Goal: Check status

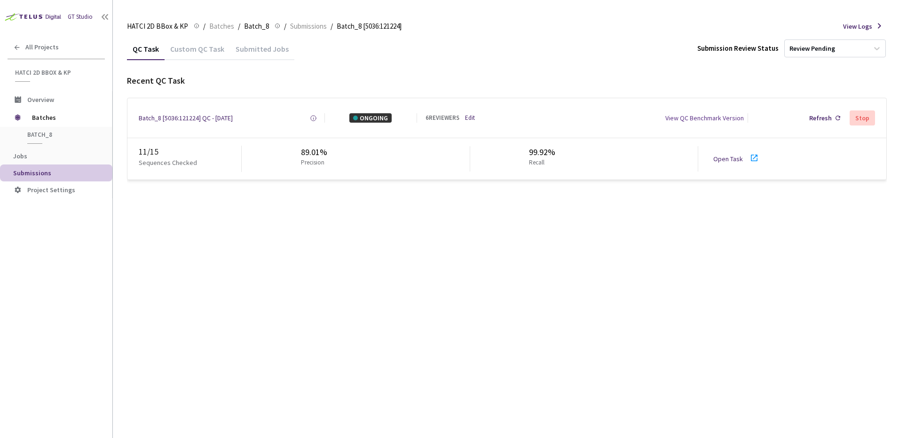
click at [276, 272] on div "QC Task Custom QC Task Submitted Jobs Submission Review Status Review Pending R…" at bounding box center [507, 238] width 760 height 401
click at [276, 411] on div "QC Task Custom QC Task Submitted Jobs Submission Review Status Review Pending R…" at bounding box center [507, 238] width 760 height 401
click at [332, 412] on div "QC Task Custom QC Task Submitted Jobs Submission Review Status Review Pending R…" at bounding box center [507, 238] width 760 height 401
click at [554, 229] on div "QC Task Custom QC Task Submitted Jobs Submission Review Status Review Pending R…" at bounding box center [507, 238] width 760 height 401
click at [427, 195] on div "QC Task Custom QC Task Submitted Jobs Submission Review Status Review Pending R…" at bounding box center [507, 238] width 760 height 401
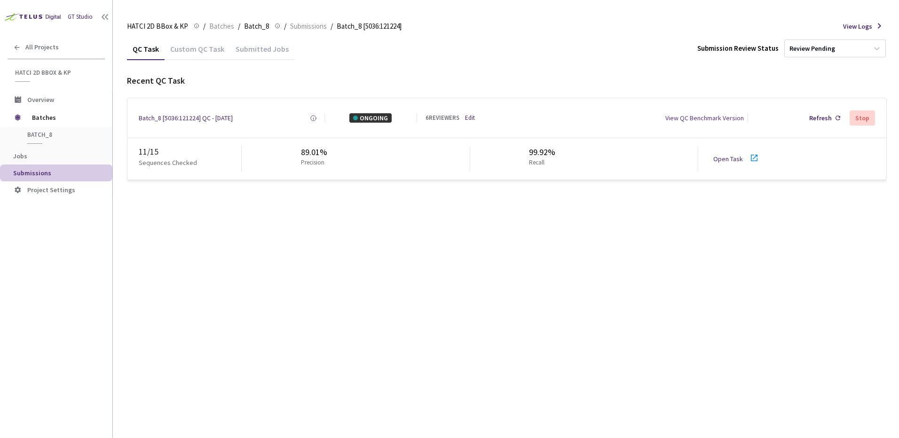
drag, startPoint x: 424, startPoint y: 265, endPoint x: 428, endPoint y: 206, distance: 59.8
click at [426, 255] on div "QC Task Custom QC Task Submitted Jobs Submission Review Status Review Pending R…" at bounding box center [507, 238] width 760 height 401
click at [427, 83] on div "QC Task Custom QC Task Submitted Jobs Submission Review Status Review Pending R…" at bounding box center [507, 109] width 760 height 142
click at [408, 266] on div "QC Task Custom QC Task Submitted Jobs Submission Review Status Review Pending R…" at bounding box center [507, 238] width 760 height 401
drag, startPoint x: 405, startPoint y: 71, endPoint x: 409, endPoint y: 301, distance: 230.5
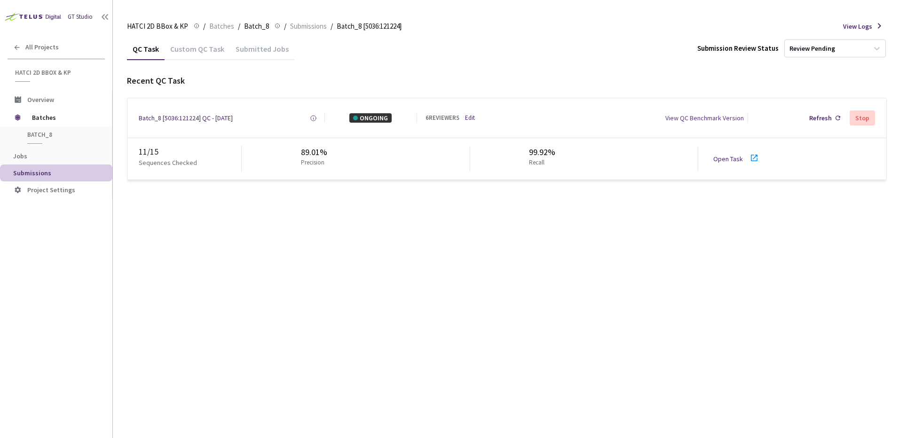
click at [407, 95] on div "QC Task Custom QC Task Submitted Jobs Submission Review Status Review Pending R…" at bounding box center [507, 109] width 760 height 142
drag, startPoint x: 409, startPoint y: 301, endPoint x: 402, endPoint y: 56, distance: 245.1
click at [410, 267] on div "QC Task Custom QC Task Submitted Jobs Submission Review Status Review Pending R…" at bounding box center [507, 238] width 760 height 401
click at [402, 50] on div "QC Task Custom QC Task Submitted Jobs Submission Review Status Review Pending" at bounding box center [507, 49] width 760 height 22
drag, startPoint x: 403, startPoint y: 281, endPoint x: 398, endPoint y: 57, distance: 223.4
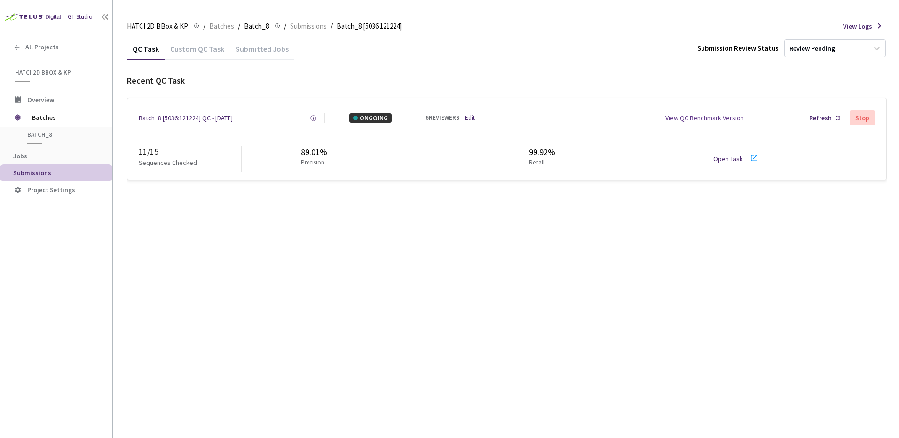
click at [404, 253] on div "QC Task Custom QC Task Submitted Jobs Submission Review Status Review Pending R…" at bounding box center [507, 238] width 760 height 401
drag, startPoint x: 398, startPoint y: 57, endPoint x: 394, endPoint y: 88, distance: 31.3
click at [396, 71] on div "QC Task Custom QC Task Submitted Jobs Submission Review Status Review Pending R…" at bounding box center [507, 109] width 760 height 142
drag, startPoint x: 394, startPoint y: 88, endPoint x: 95, endPoint y: 86, distance: 299.6
click at [328, 290] on div "QC Task Custom QC Task Submitted Jobs Submission Review Status Review Pending R…" at bounding box center [507, 238] width 760 height 401
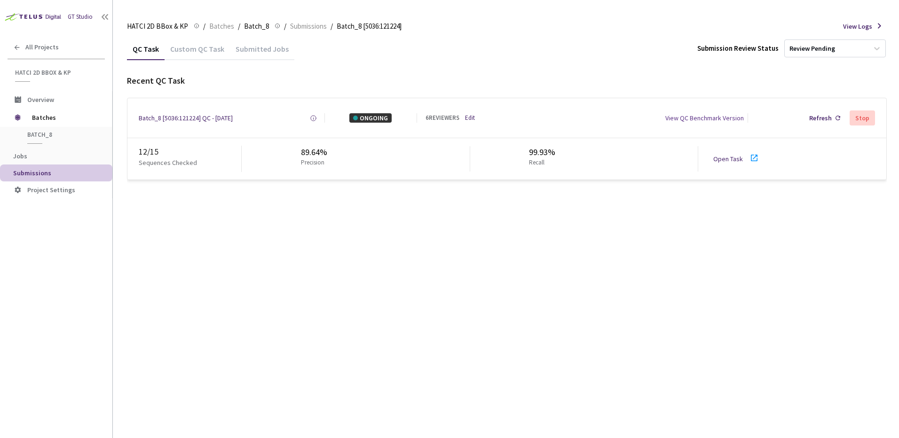
click at [346, 334] on div "QC Task Custom QC Task Submitted Jobs Submission Review Status Review Pending R…" at bounding box center [507, 238] width 760 height 401
click at [720, 160] on link "Open Task" at bounding box center [728, 159] width 30 height 8
click at [341, 293] on div "QC Task Custom QC Task Submitted Jobs Submission Review Status Review Pending R…" at bounding box center [507, 238] width 760 height 401
click at [308, 264] on div "QC Task Custom QC Task Submitted Jobs Submission Review Status Review Pending R…" at bounding box center [507, 238] width 760 height 401
drag, startPoint x: 502, startPoint y: 258, endPoint x: 496, endPoint y: 197, distance: 61.4
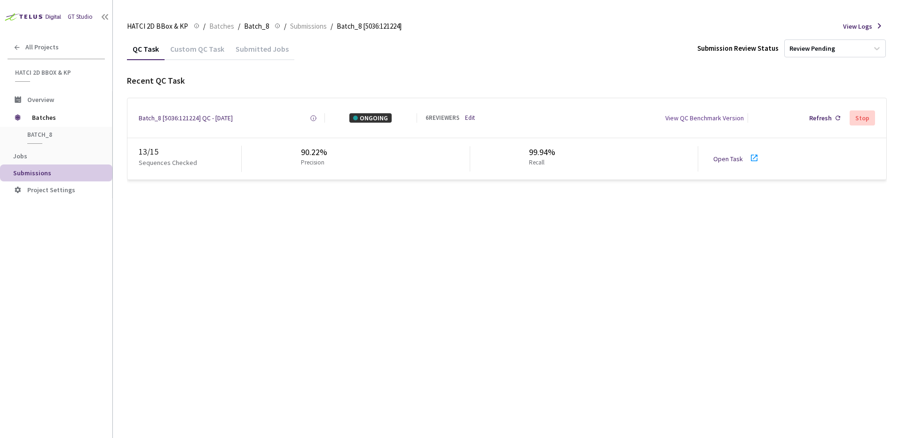
click at [503, 253] on div "QC Task Custom QC Task Submitted Jobs Submission Review Status Review Pending R…" at bounding box center [507, 238] width 760 height 401
click at [469, 51] on div "QC Task Custom QC Task Submitted Jobs Submission Review Status Review Pending" at bounding box center [507, 49] width 760 height 22
click at [448, 215] on div "QC Task Custom QC Task Submitted Jobs Submission Review Status Review Pending R…" at bounding box center [507, 238] width 760 height 401
click at [442, 48] on div "QC Task Custom QC Task Submitted Jobs Submission Review Status Review Pending" at bounding box center [507, 49] width 760 height 22
click at [381, 327] on div "QC Task Custom QC Task Submitted Jobs Submission Review Status Review Pending R…" at bounding box center [507, 238] width 760 height 401
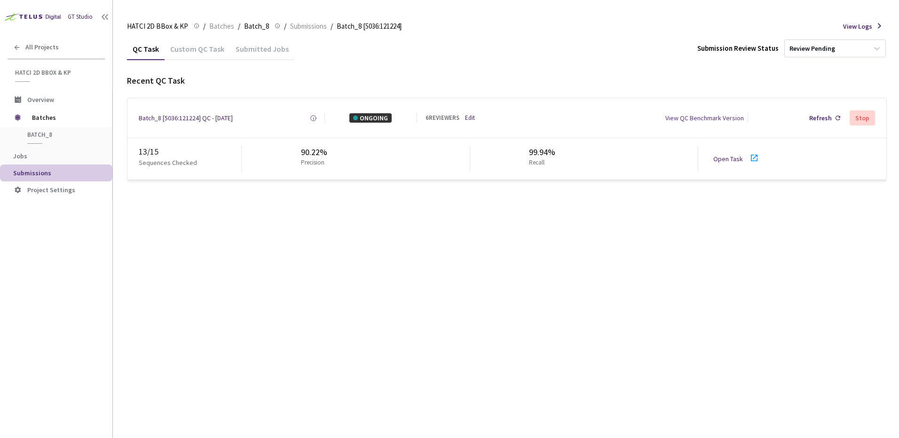
drag, startPoint x: 327, startPoint y: 317, endPoint x: 330, endPoint y: 277, distance: 40.1
click at [327, 316] on div "QC Task Custom QC Task Submitted Jobs Submission Review Status Review Pending R…" at bounding box center [507, 238] width 760 height 401
drag, startPoint x: 472, startPoint y: 258, endPoint x: 463, endPoint y: 140, distance: 118.8
click at [474, 244] on div "QC Task Custom QC Task Submitted Jobs Submission Review Status Review Pending R…" at bounding box center [507, 238] width 760 height 401
click at [467, 78] on div "Recent QC Task" at bounding box center [507, 81] width 760 height 12
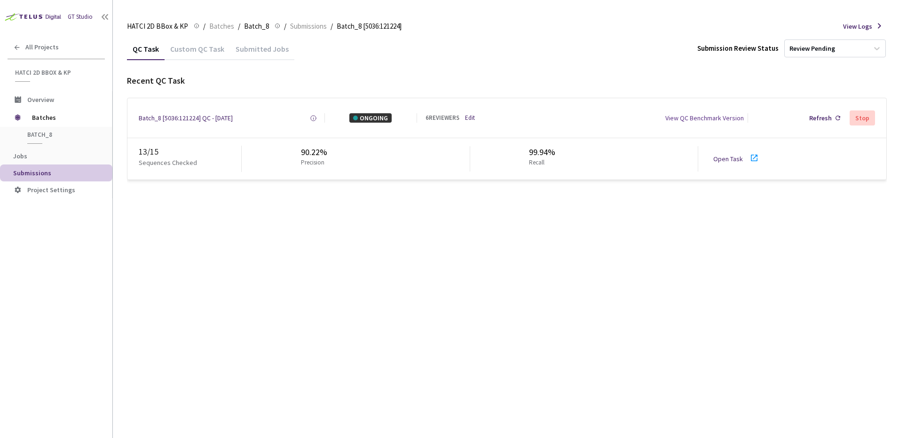
click at [476, 192] on div "QC Task Custom QC Task Submitted Jobs Submission Review Status Review Pending R…" at bounding box center [507, 238] width 760 height 401
drag, startPoint x: 438, startPoint y: 53, endPoint x: 446, endPoint y: 109, distance: 56.5
click at [438, 54] on div "QC Task Custom QC Task Submitted Jobs Submission Review Status Review Pending" at bounding box center [507, 49] width 760 height 22
click at [456, 250] on div "QC Task Custom QC Task Submitted Jobs Submission Review Status Review Pending R…" at bounding box center [507, 238] width 760 height 401
drag, startPoint x: 440, startPoint y: 88, endPoint x: 444, endPoint y: 93, distance: 5.7
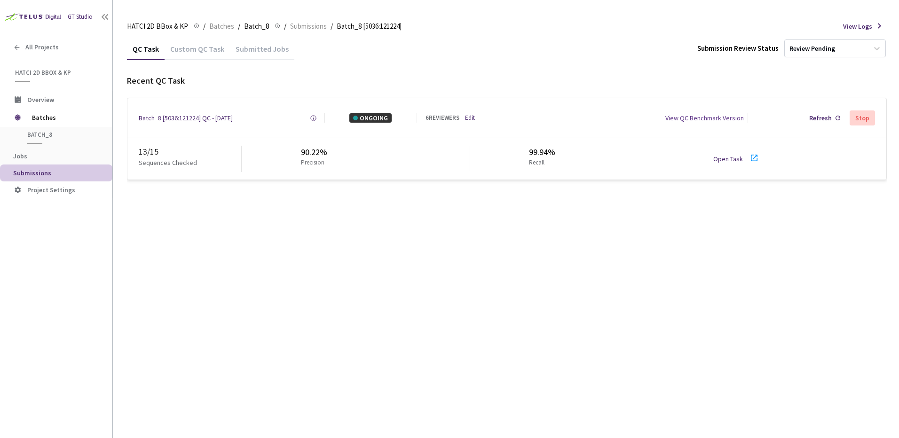
click at [442, 90] on div "Recent QC Task Batch_8 [5036:121224] QC - 08 Oct, 2025 Created at 08 Oct, 2025 …" at bounding box center [507, 127] width 760 height 105
drag, startPoint x: 444, startPoint y: 93, endPoint x: 561, endPoint y: 257, distance: 202.3
click at [600, 351] on div "QC Task Custom QC Task Submitted Jobs Submission Review Status Review Pending R…" at bounding box center [507, 238] width 760 height 401
drag, startPoint x: 454, startPoint y: 81, endPoint x: 451, endPoint y: 103, distance: 21.8
click at [454, 84] on div "Recent QC Task" at bounding box center [507, 81] width 760 height 12
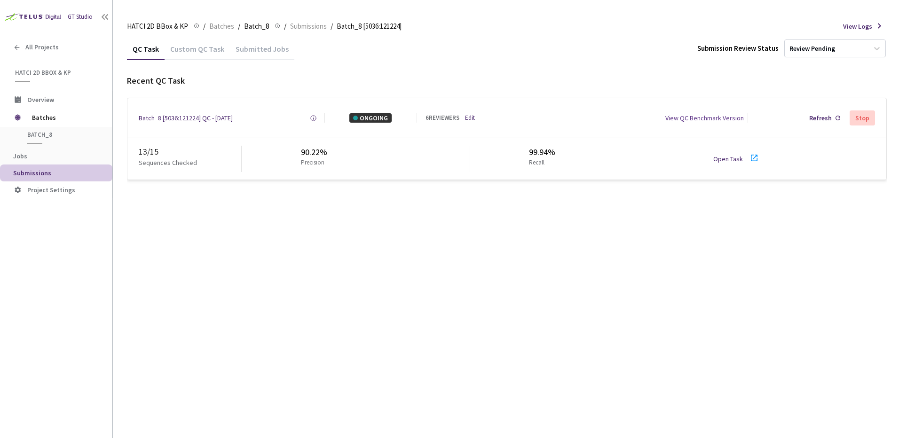
click at [395, 269] on div "QC Task Custom QC Task Submitted Jobs Submission Review Status Review Pending R…" at bounding box center [507, 238] width 760 height 401
drag, startPoint x: 423, startPoint y: 53, endPoint x: 428, endPoint y: 69, distance: 16.8
click at [425, 62] on div "QC Task Custom QC Task Submitted Jobs Submission Review Status Review Pending R…" at bounding box center [507, 109] width 760 height 142
drag, startPoint x: 428, startPoint y: 69, endPoint x: 499, endPoint y: 91, distance: 74.8
click at [526, 272] on div "QC Task Custom QC Task Submitted Jobs Submission Review Status Review Pending R…" at bounding box center [507, 238] width 760 height 401
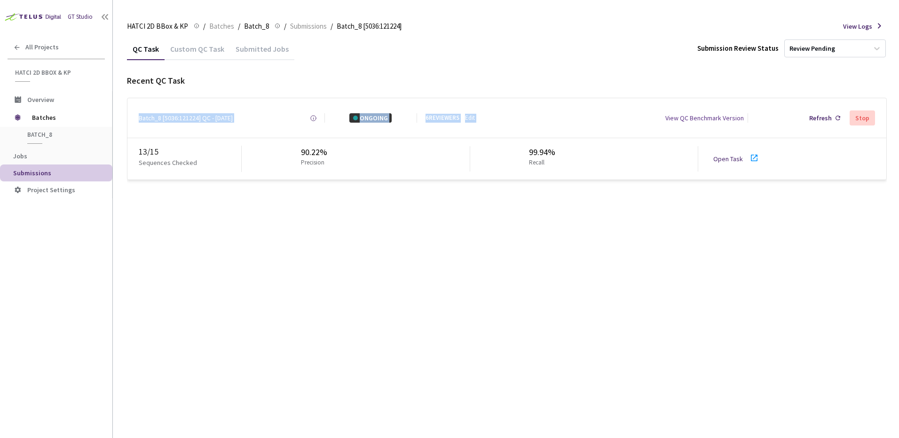
click at [498, 86] on div "Recent QC Task Batch_8 [5036:121224] QC - 08 Oct, 2025 Created at 08 Oct, 2025 …" at bounding box center [507, 127] width 760 height 105
drag, startPoint x: 498, startPoint y: 89, endPoint x: 435, endPoint y: 44, distance: 77.6
click at [460, 321] on div "QC Task Custom QC Task Submitted Jobs Submission Review Status Review Pending R…" at bounding box center [507, 238] width 760 height 401
click at [435, 39] on div "QC Task Custom QC Task Submitted Jobs Submission Review Status Review Pending" at bounding box center [507, 49] width 760 height 22
drag, startPoint x: 421, startPoint y: 378, endPoint x: 410, endPoint y: 335, distance: 44.7
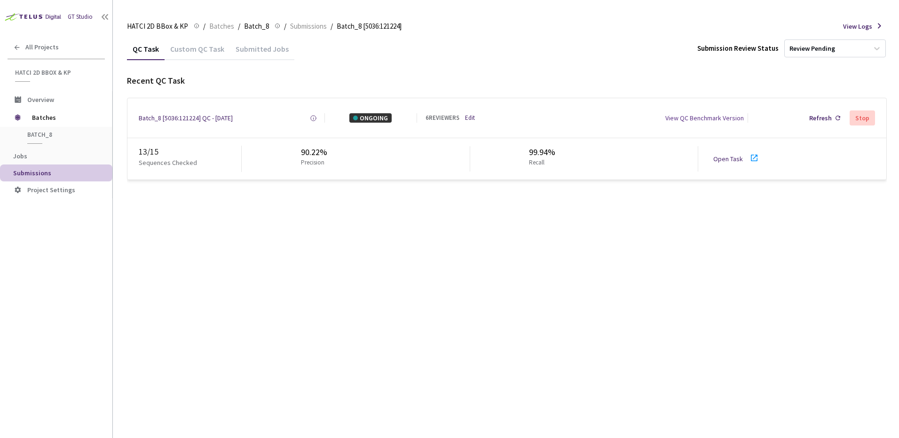
click at [415, 356] on div "QC Task Custom QC Task Submitted Jobs Submission Review Status Review Pending R…" at bounding box center [507, 238] width 760 height 401
click at [401, 322] on div "QC Task Custom QC Task Submitted Jobs Submission Review Status Review Pending R…" at bounding box center [507, 238] width 760 height 401
drag, startPoint x: 417, startPoint y: 320, endPoint x: 612, endPoint y: 32, distance: 348.4
click at [417, 325] on div "QC Task Custom QC Task Submitted Jobs Submission Review Status Review Pending R…" at bounding box center [507, 238] width 760 height 401
